Goal: Information Seeking & Learning: Find specific fact

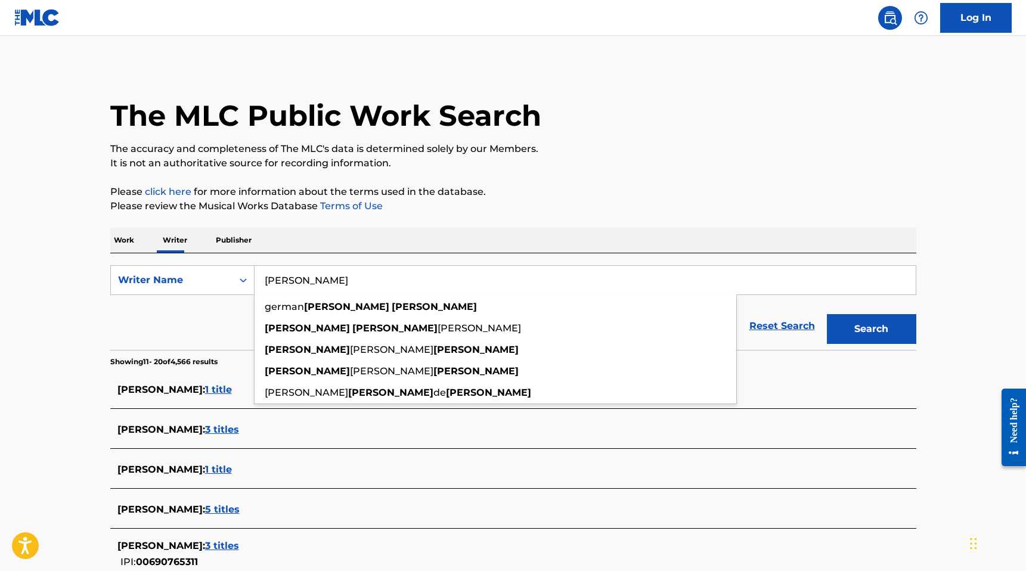
click at [62, 311] on main "The MLC Public Work Search The accuracy and completeness of The MLC's data is d…" at bounding box center [513, 439] width 1026 height 807
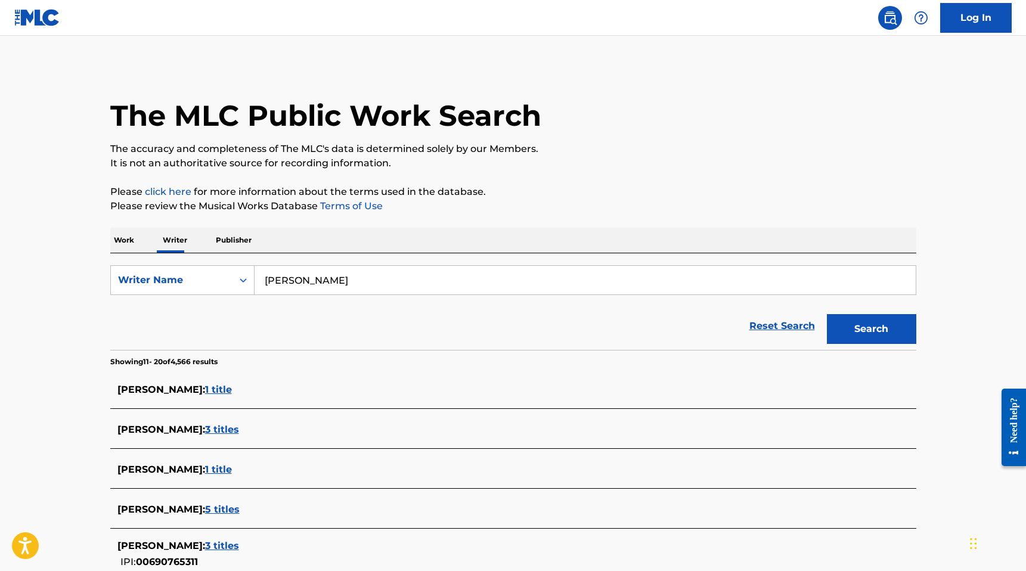
click at [312, 277] on input "[PERSON_NAME]" at bounding box center [585, 280] width 661 height 29
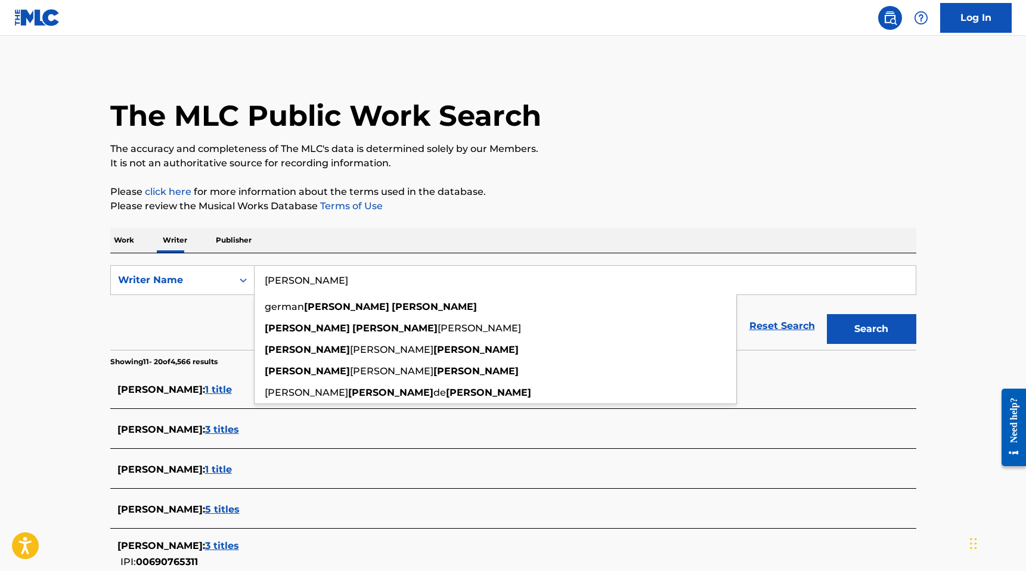
click at [312, 277] on input "[PERSON_NAME]" at bounding box center [585, 280] width 661 height 29
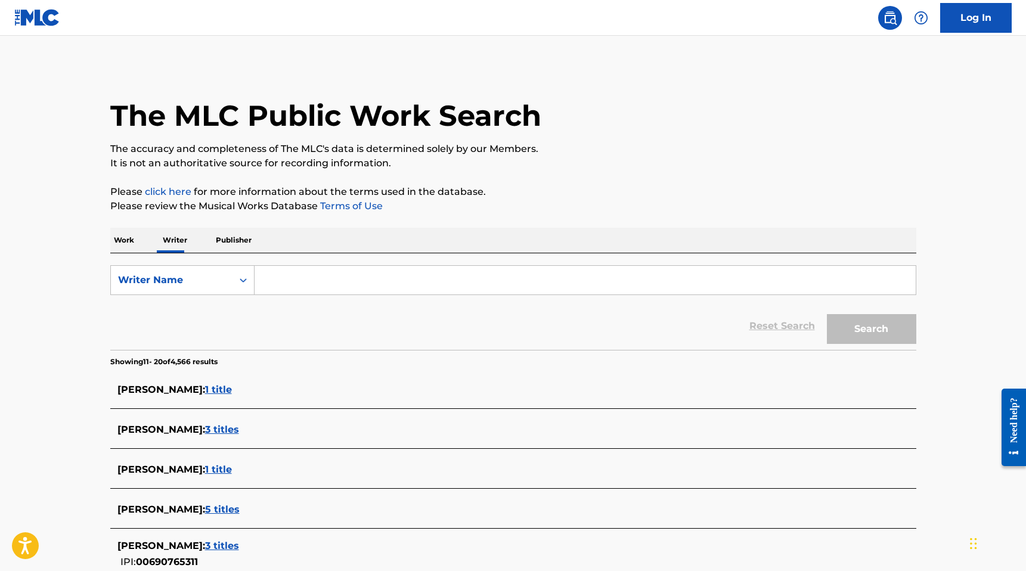
click at [79, 302] on main "The MLC Public Work Search The accuracy and completeness of The MLC's data is d…" at bounding box center [513, 439] width 1026 height 807
click at [277, 281] on input "Search Form" at bounding box center [585, 280] width 661 height 29
type input "[PERSON_NAME]"
click at [123, 241] on p "Work" at bounding box center [123, 240] width 27 height 25
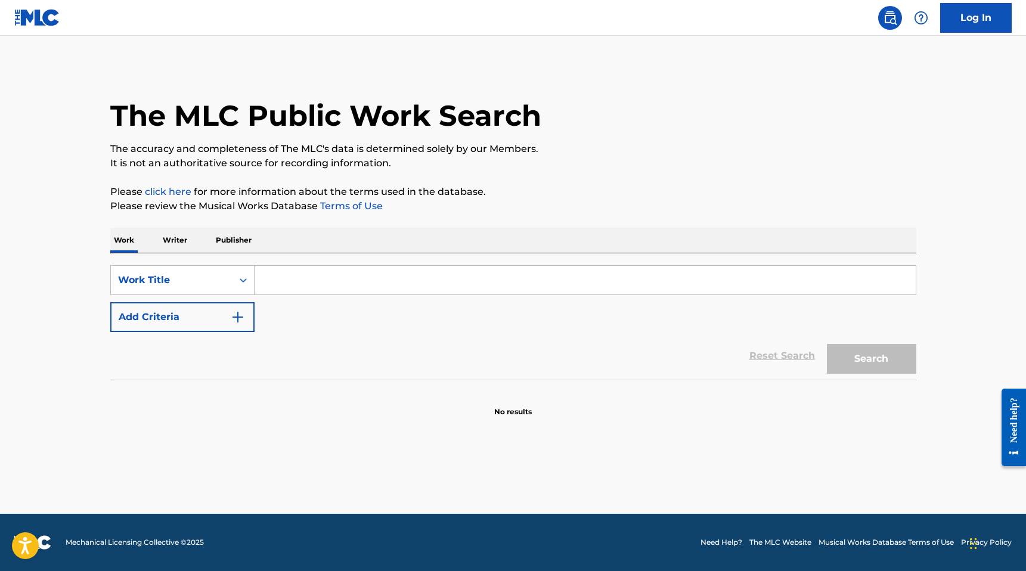
click at [287, 269] on input "Search Form" at bounding box center [585, 280] width 661 height 29
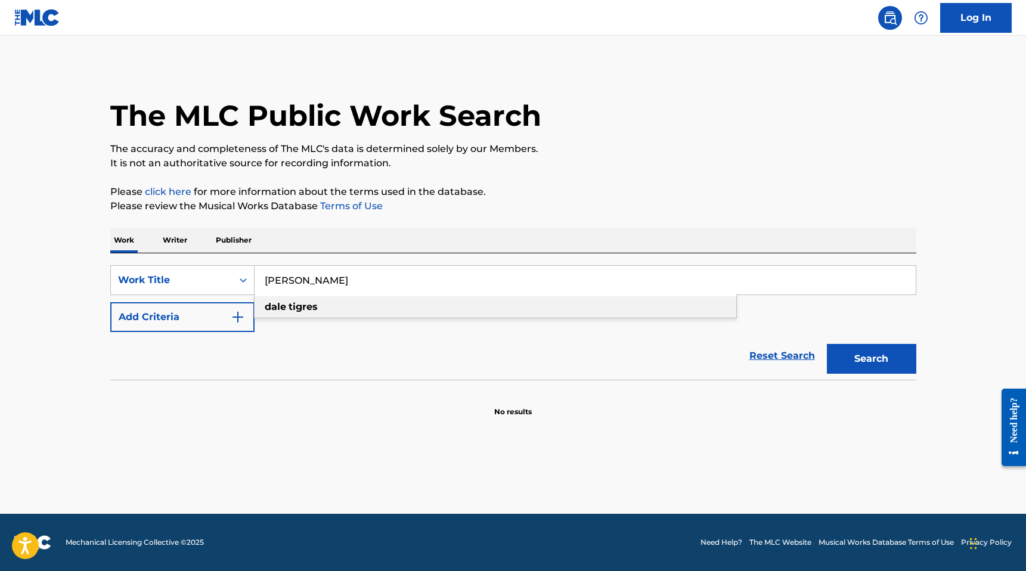
type input "[PERSON_NAME]"
click at [276, 302] on strong "dale" at bounding box center [275, 306] width 21 height 11
click at [891, 349] on button "Search" at bounding box center [871, 359] width 89 height 30
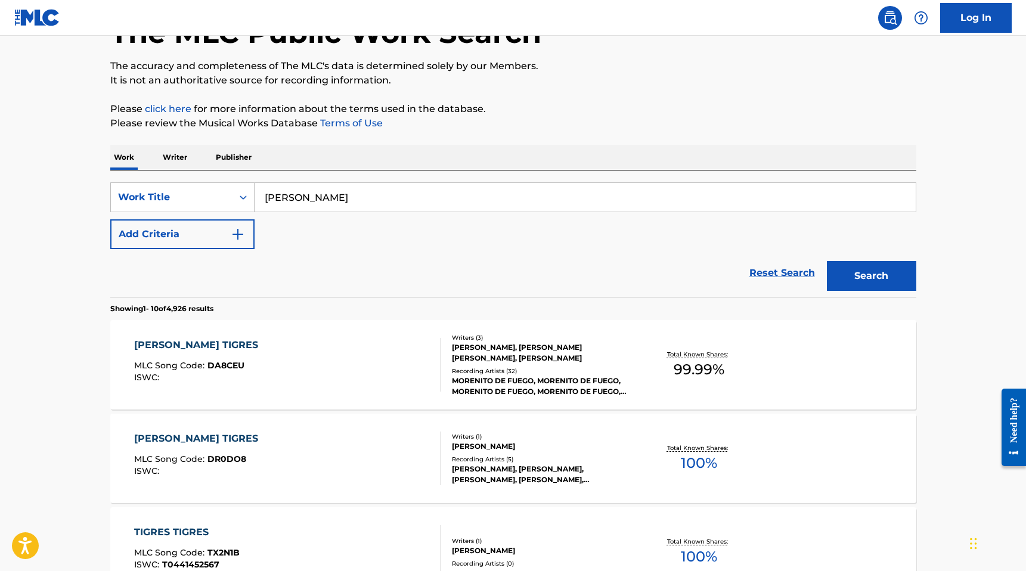
scroll to position [94, 0]
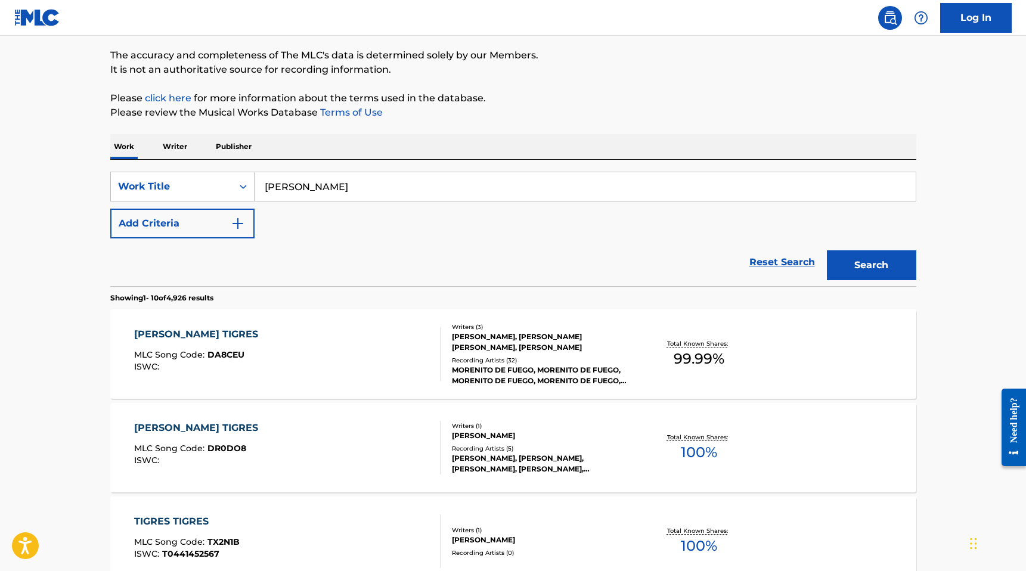
click at [405, 356] on div "[PERSON_NAME] MLC Song Code : DA8CEU ISWC :" at bounding box center [287, 354] width 306 height 54
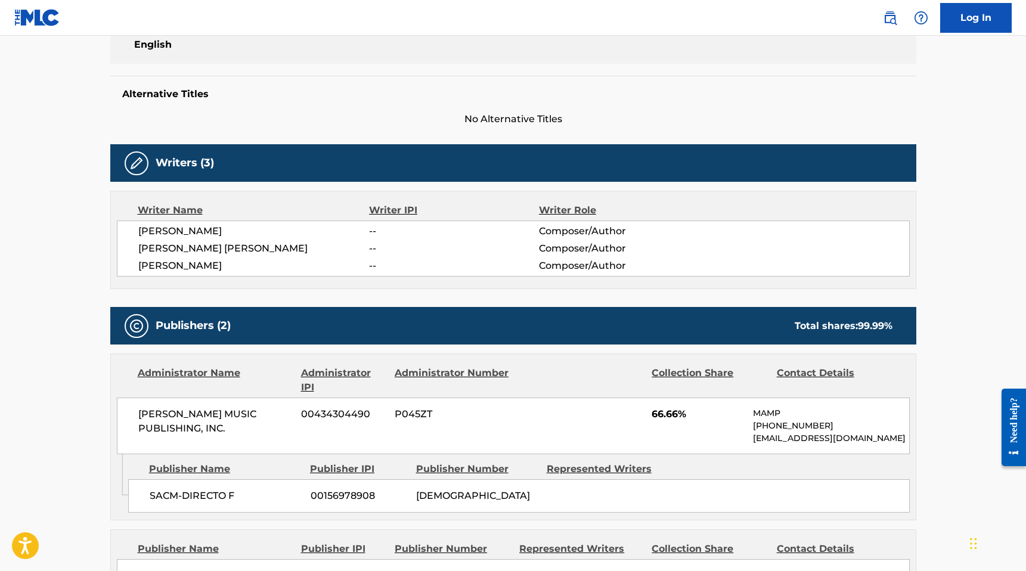
scroll to position [276, 0]
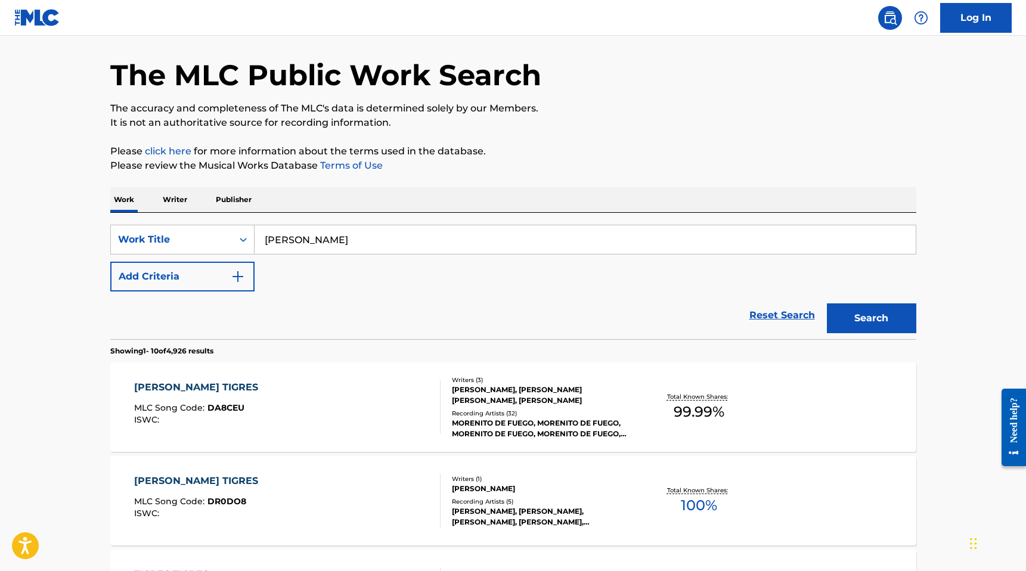
scroll to position [33, 0]
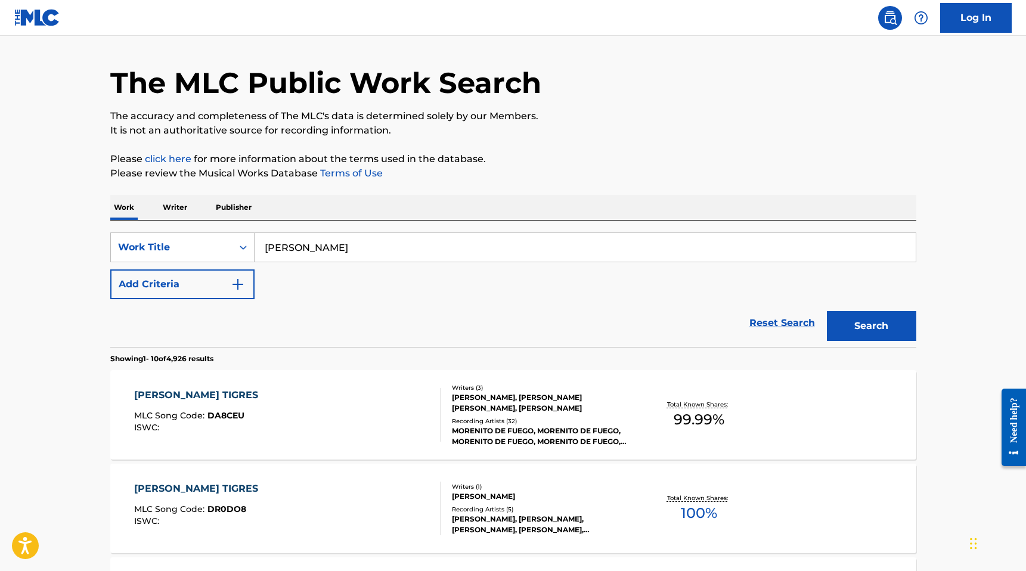
click at [255, 237] on input "[PERSON_NAME]" at bounding box center [585, 247] width 661 height 29
click at [255, 227] on div "SearchWithCriteria995ceb7a-12ab-4fe4-b440-e256b857bcc1 Work Title [PERSON_NAME]…" at bounding box center [513, 284] width 806 height 126
